Goal: Task Accomplishment & Management: Use online tool/utility

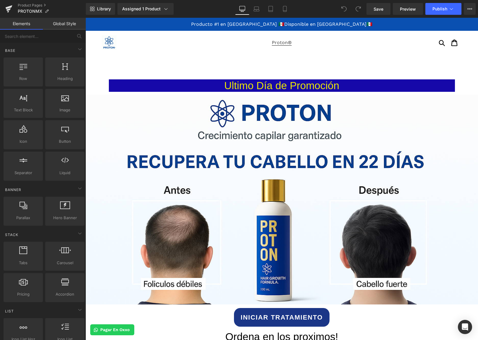
click at [279, 42] on span "Proton®" at bounding box center [282, 43] width 20 height 6
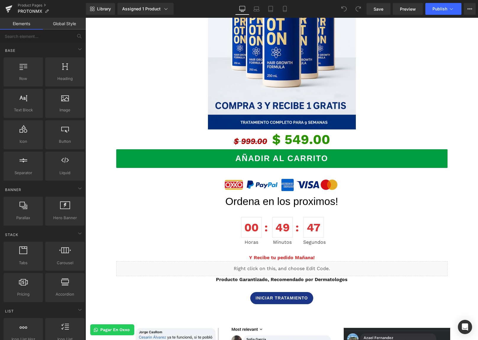
scroll to position [618, 0]
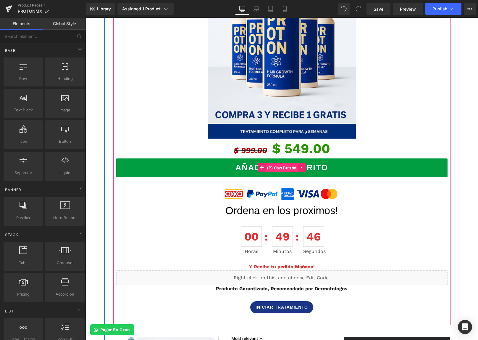
click at [276, 171] on span "(P) Cart Button" at bounding box center [282, 167] width 33 height 9
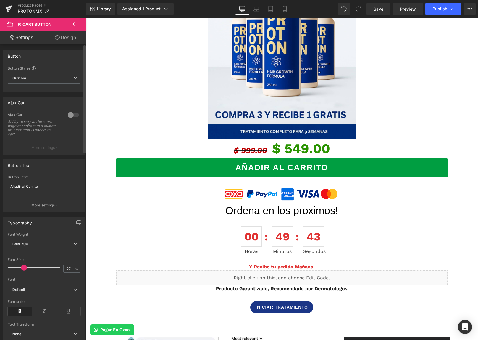
click at [70, 115] on div at bounding box center [73, 114] width 14 height 9
click at [445, 10] on span "Publish" at bounding box center [440, 9] width 15 height 5
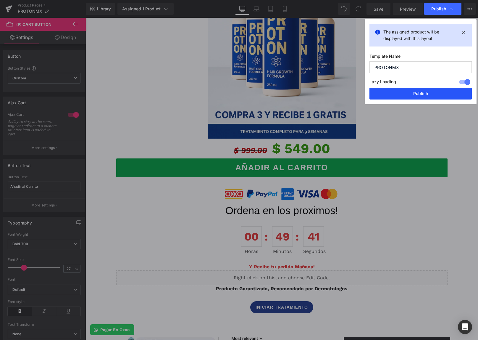
click at [448, 95] on button "Publish" at bounding box center [421, 94] width 102 height 12
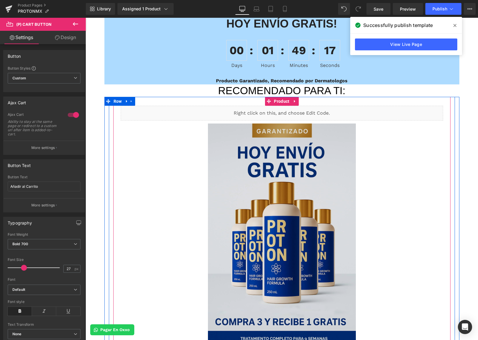
scroll to position [619, 0]
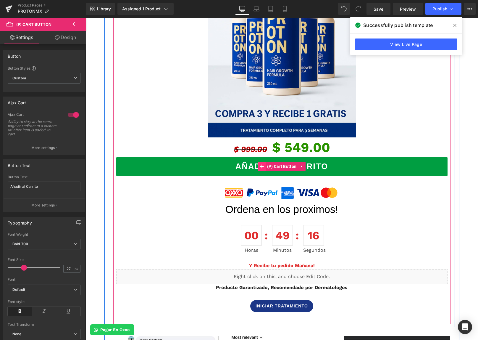
click at [264, 168] on icon at bounding box center [262, 166] width 4 height 4
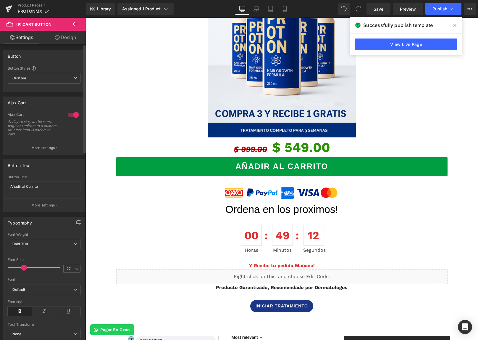
click at [36, 149] on p "More settings" at bounding box center [43, 147] width 24 height 5
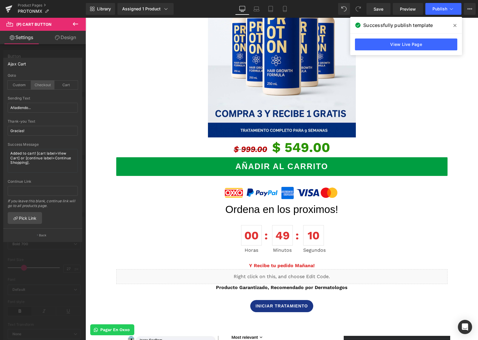
click at [45, 86] on div "Checkout" at bounding box center [42, 84] width 23 height 9
click at [24, 215] on link "Pick Link" at bounding box center [25, 218] width 34 height 12
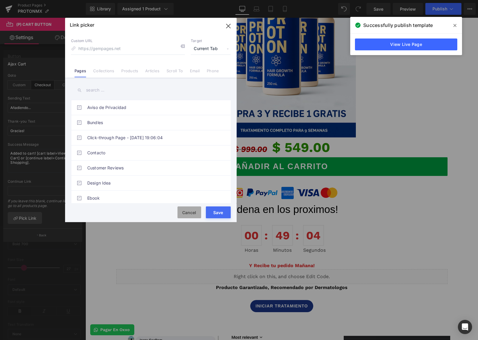
click at [189, 210] on button "Cancel" at bounding box center [190, 212] width 24 height 12
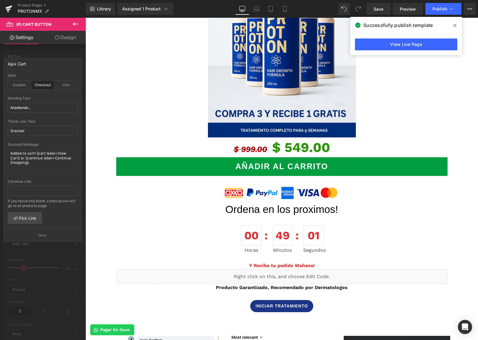
click at [456, 25] on icon at bounding box center [455, 25] width 3 height 5
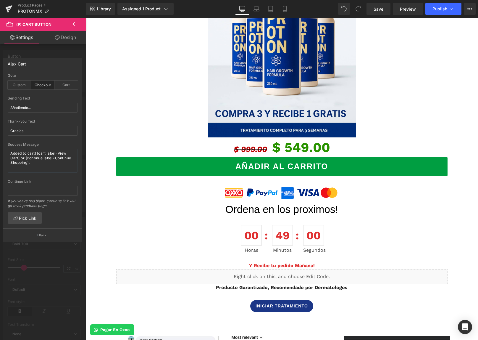
click at [77, 26] on icon at bounding box center [75, 23] width 7 height 7
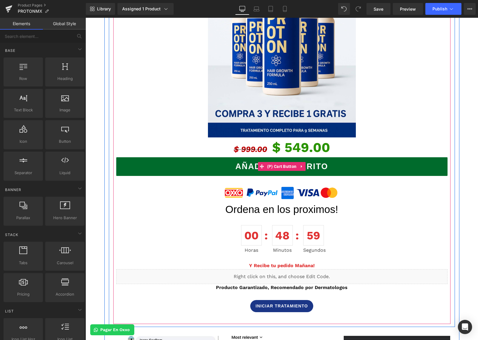
click at [201, 162] on button "Añadir al Carrito" at bounding box center [281, 166] width 331 height 19
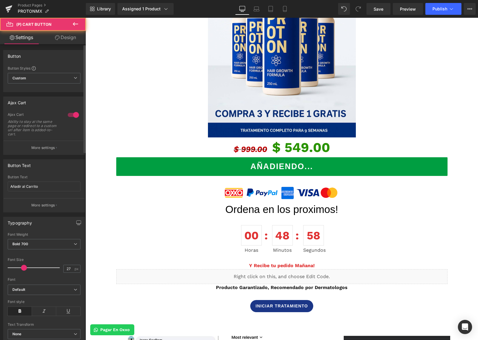
click at [70, 114] on div at bounding box center [73, 114] width 14 height 9
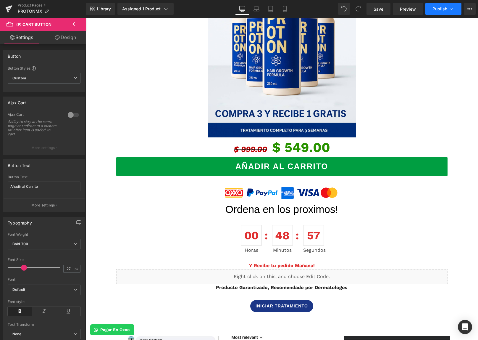
click at [438, 12] on button "Publish" at bounding box center [444, 9] width 36 height 12
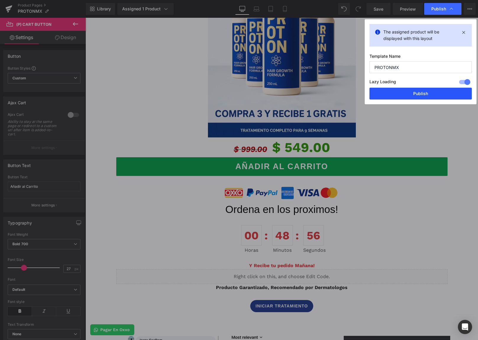
click at [432, 94] on button "Publish" at bounding box center [421, 94] width 102 height 12
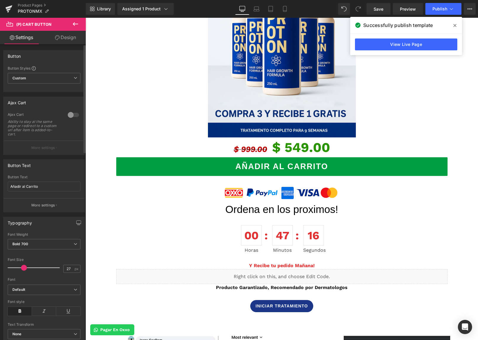
click at [48, 151] on button "More settings" at bounding box center [44, 148] width 81 height 14
click at [56, 144] on button "More settings" at bounding box center [44, 148] width 81 height 14
click at [69, 117] on div at bounding box center [73, 114] width 14 height 9
click at [445, 11] on button "Publish" at bounding box center [444, 9] width 36 height 12
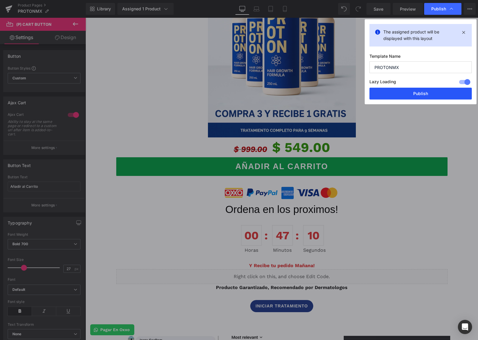
click at [430, 93] on button "Publish" at bounding box center [421, 94] width 102 height 12
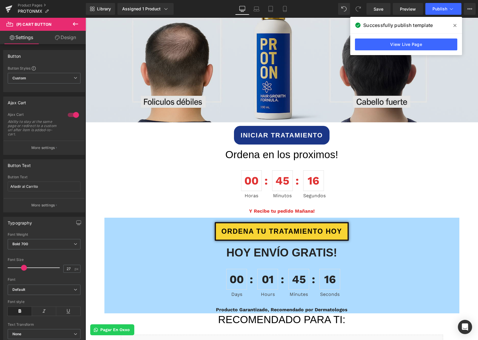
scroll to position [107, 0]
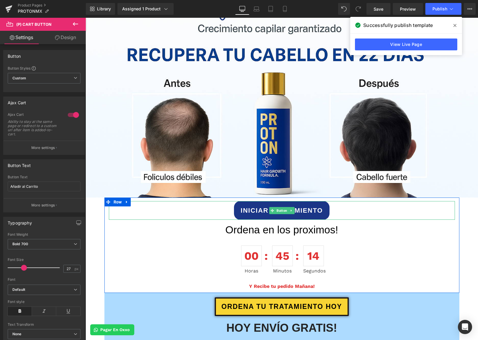
click at [309, 218] on link "INICIAR TRATAMIENTO" at bounding box center [282, 210] width 96 height 19
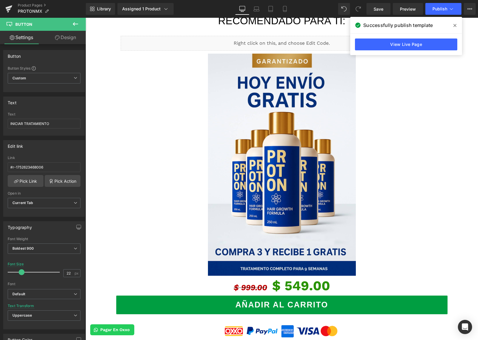
scroll to position [89, 0]
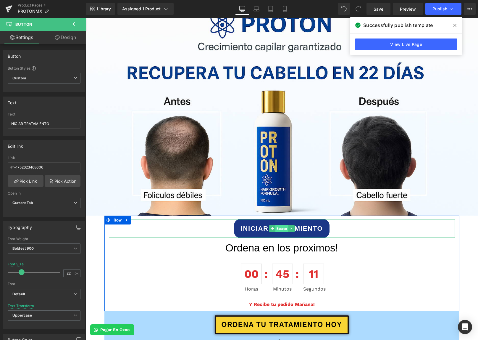
click at [276, 229] on span "Button" at bounding box center [282, 228] width 13 height 7
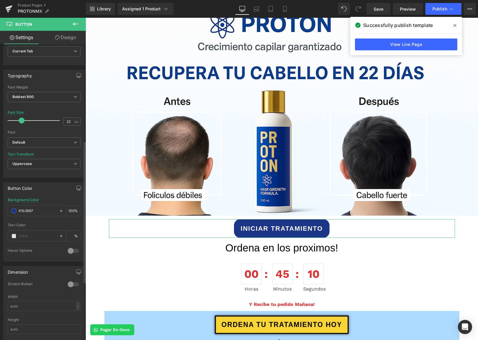
scroll to position [205, 0]
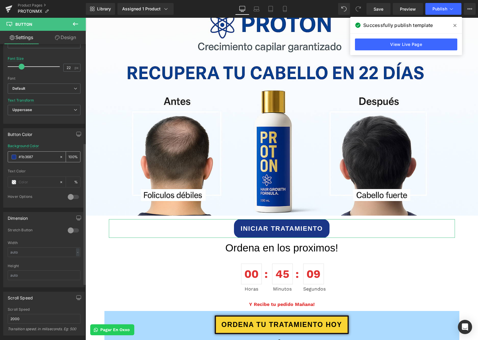
click at [16, 156] on span at bounding box center [14, 156] width 5 height 5
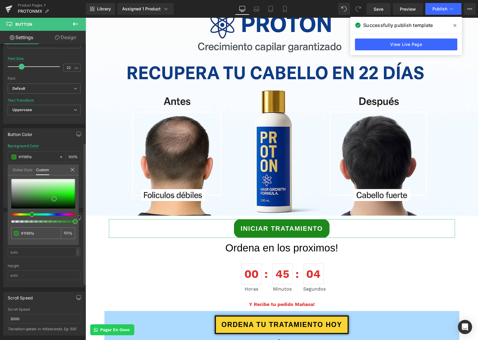
drag, startPoint x: 43, startPoint y: 215, endPoint x: 30, endPoint y: 214, distance: 12.8
click at [30, 214] on div at bounding box center [41, 214] width 64 height 2
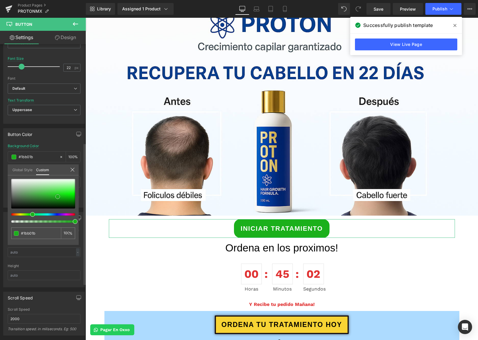
click at [55, 197] on span at bounding box center [57, 196] width 5 height 5
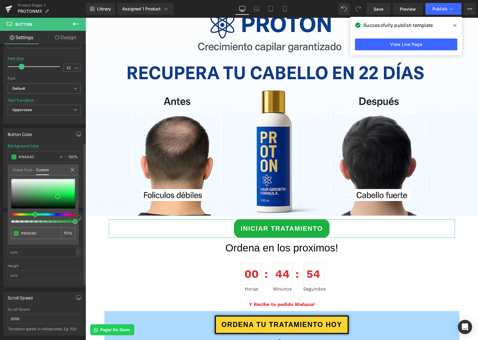
click at [33, 214] on span at bounding box center [35, 214] width 5 height 5
click at [442, 8] on span "Publish" at bounding box center [440, 9] width 15 height 5
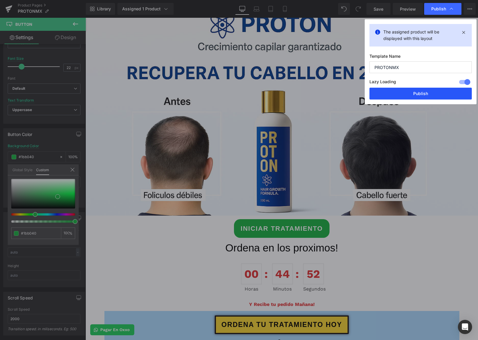
click at [421, 93] on button "Publish" at bounding box center [421, 94] width 102 height 12
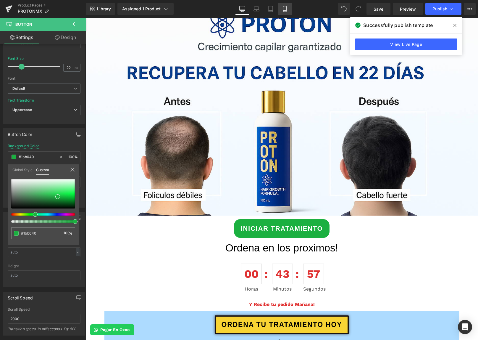
click at [286, 9] on icon at bounding box center [284, 9] width 3 height 6
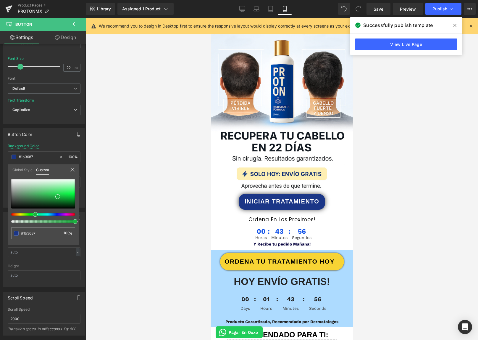
scroll to position [149, 0]
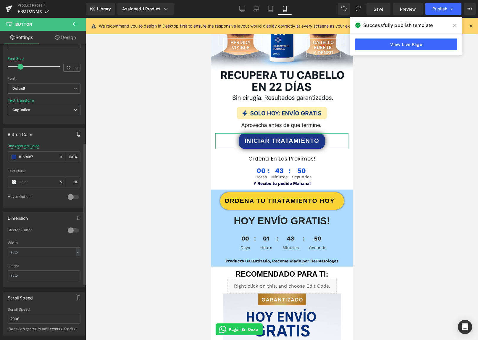
click at [77, 132] on icon "button" at bounding box center [78, 134] width 5 height 5
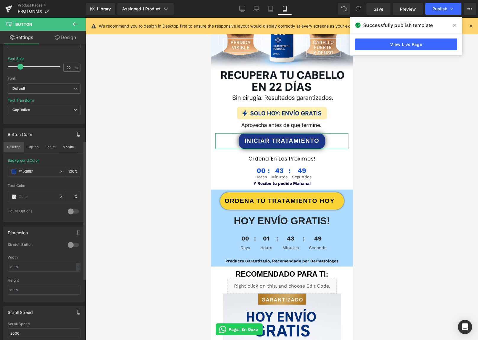
click at [9, 148] on button "Desktop" at bounding box center [14, 147] width 20 height 10
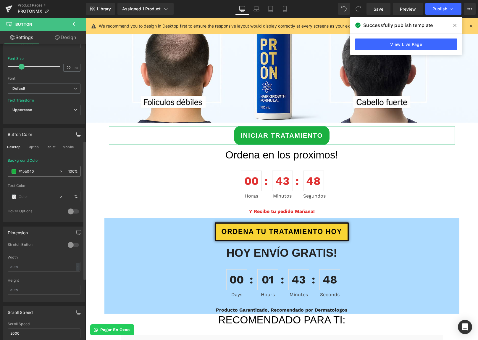
click at [27, 173] on input "#1b3687" at bounding box center [38, 171] width 38 height 7
click at [76, 133] on icon "button" at bounding box center [78, 134] width 5 height 5
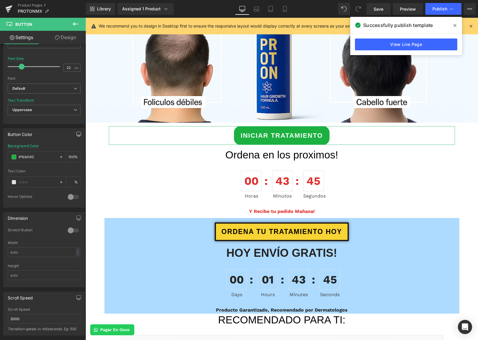
click at [76, 133] on icon "button" at bounding box center [78, 134] width 5 height 5
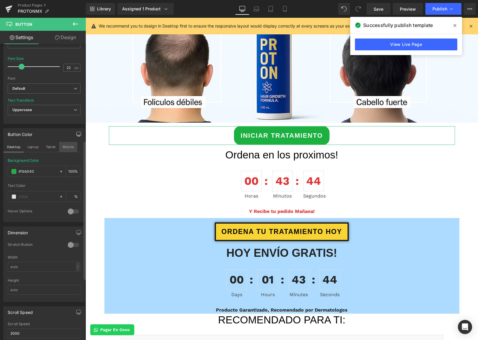
click at [72, 149] on button "Mobile" at bounding box center [68, 147] width 18 height 10
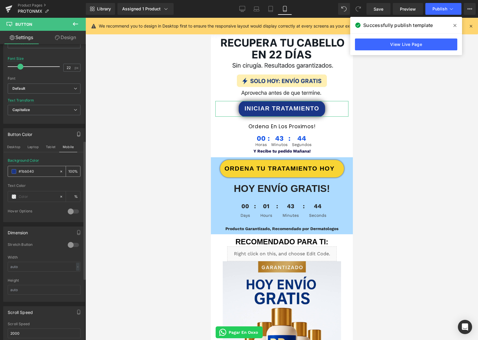
scroll to position [149, 0]
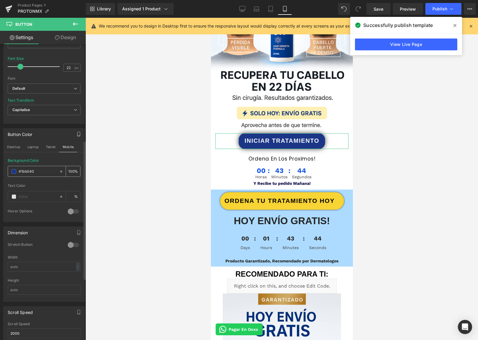
click at [45, 169] on input "#1bb040" at bounding box center [38, 171] width 38 height 7
paste input "b040"
click at [54, 162] on div "Background Color #1bb040 100 %" at bounding box center [44, 170] width 73 height 25
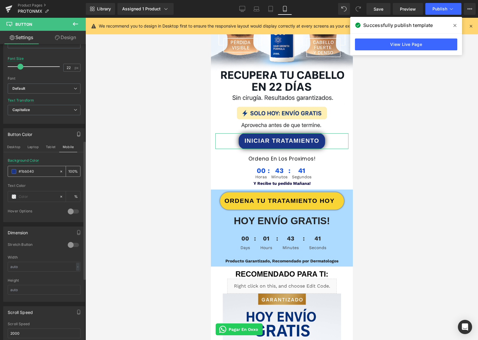
click at [59, 170] on icon at bounding box center [61, 171] width 4 height 4
click at [45, 170] on input "#1bb040" at bounding box center [38, 171] width 38 height 7
paste input "#1bb040"
click at [46, 170] on input "none#1bb040" at bounding box center [38, 171] width 38 height 7
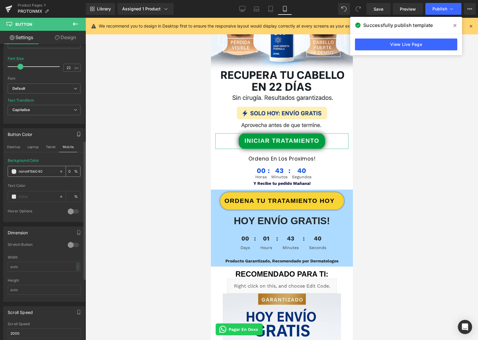
click at [46, 170] on input "none#1bb040" at bounding box center [38, 171] width 38 height 7
paste input "text"
type input "#1bb040"
click at [50, 163] on div "Background Color #1bb040 100 %" at bounding box center [44, 170] width 73 height 25
click at [434, 8] on span "Publish" at bounding box center [440, 9] width 15 height 5
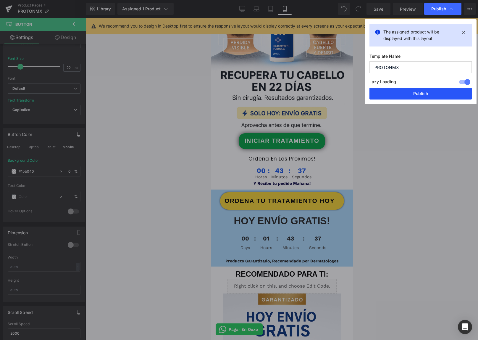
click at [439, 96] on button "Publish" at bounding box center [421, 94] width 102 height 12
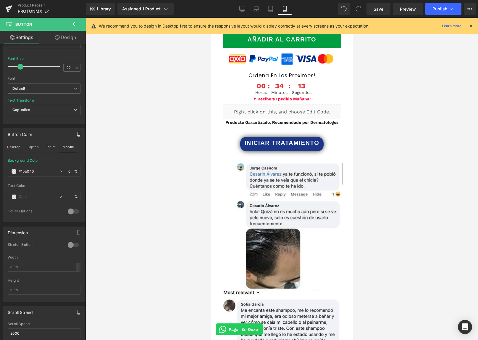
scroll to position [488, 0]
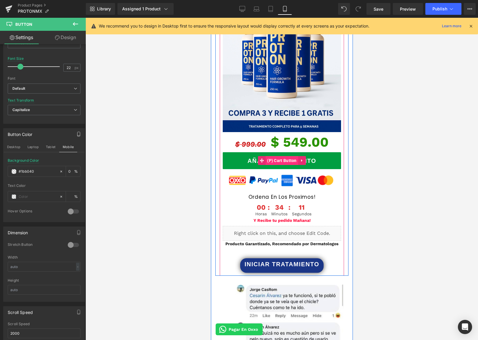
click at [278, 156] on span "(P) Cart Button" at bounding box center [281, 160] width 33 height 9
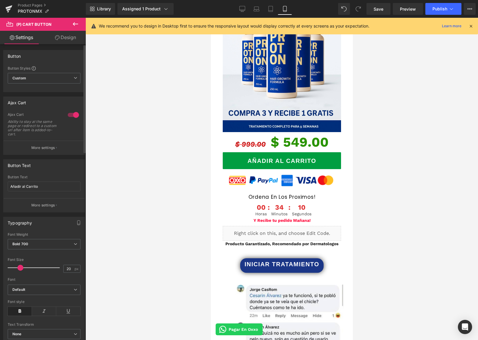
click at [74, 114] on div at bounding box center [73, 114] width 14 height 9
click at [438, 8] on span "Publish" at bounding box center [440, 9] width 15 height 5
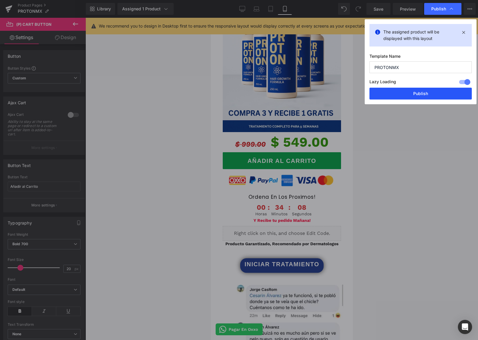
click at [427, 97] on button "Publish" at bounding box center [421, 94] width 102 height 12
